Goal: Check status: Check status

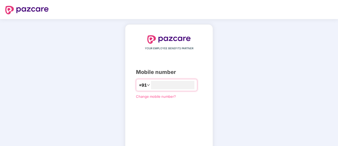
type input "**********"
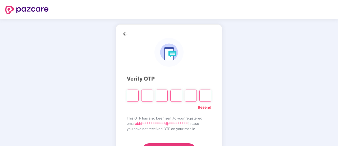
type input "*"
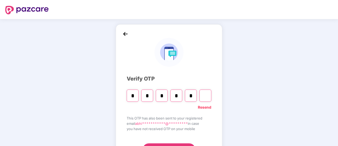
type input "*"
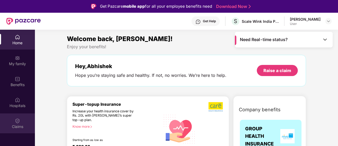
click at [17, 122] on img at bounding box center [17, 120] width 5 height 5
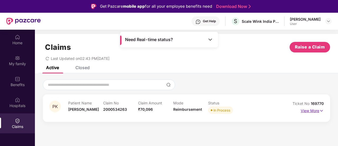
click at [309, 112] on p "View More" at bounding box center [312, 109] width 23 height 7
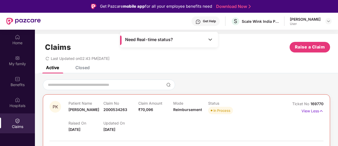
drag, startPoint x: 337, startPoint y: 53, endPoint x: 334, endPoint y: 77, distance: 23.7
